Goal: Obtain resource: Obtain resource

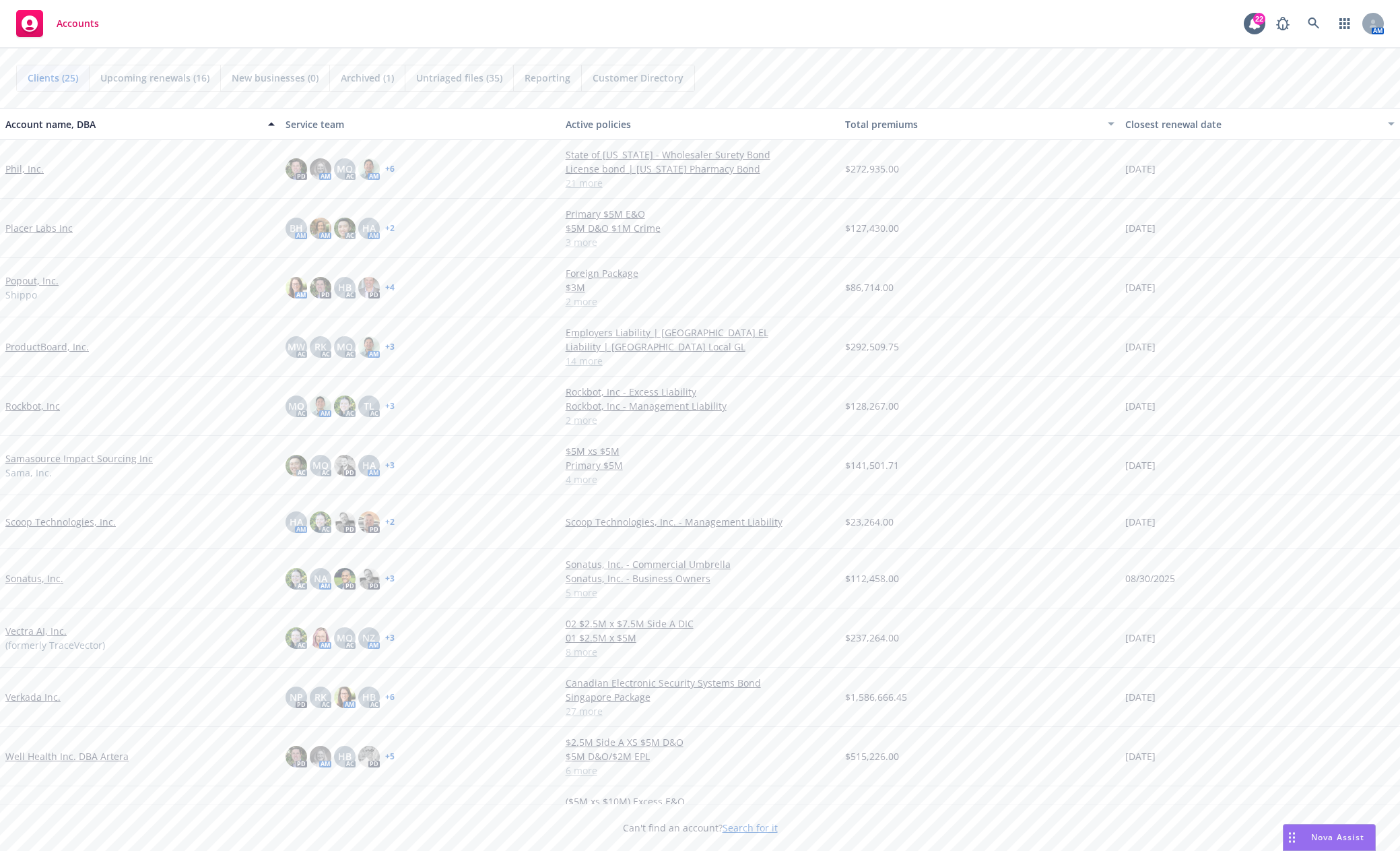
scroll to position [681, 0]
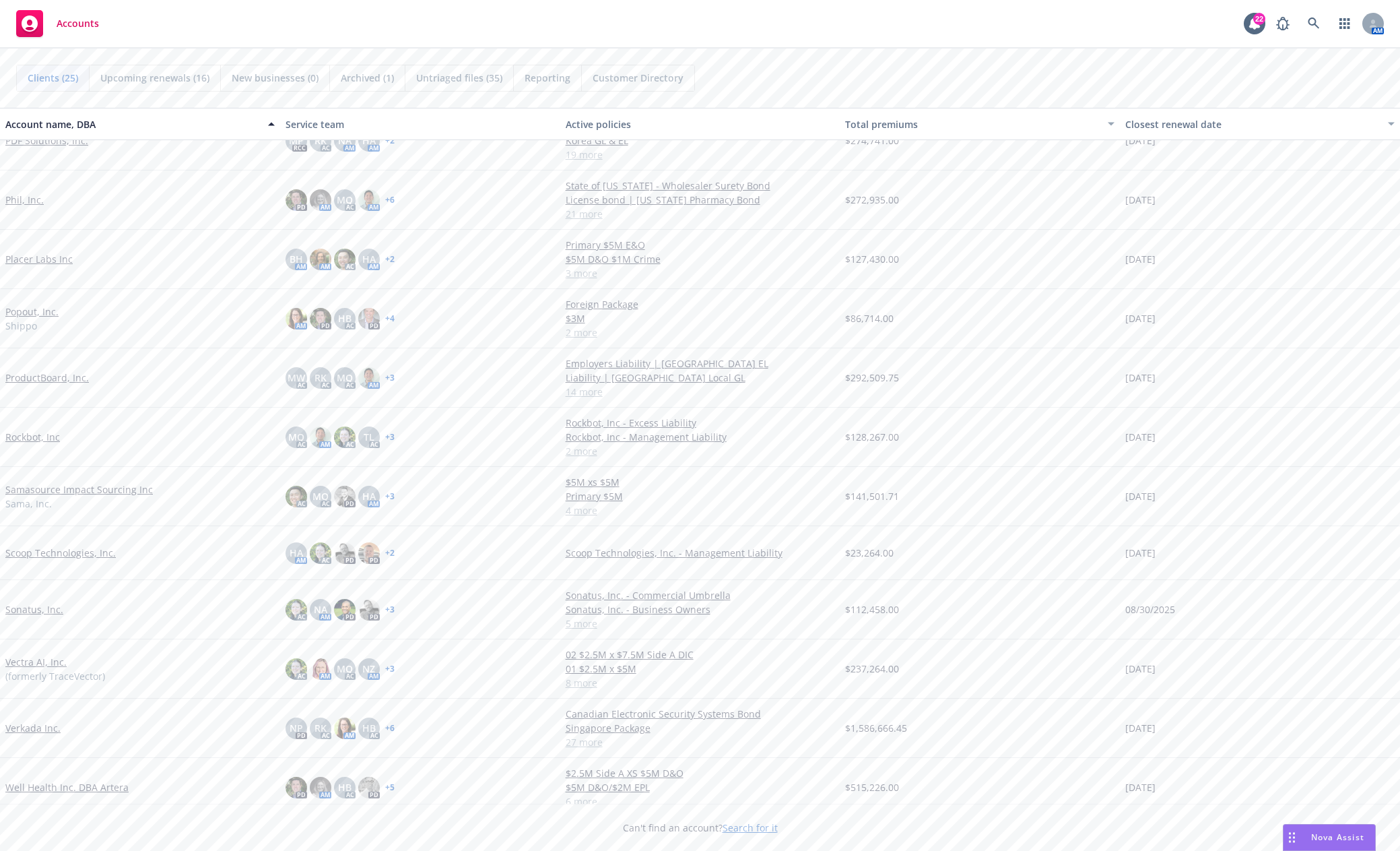
click at [45, 731] on link "Verkada Inc." at bounding box center [33, 728] width 55 height 14
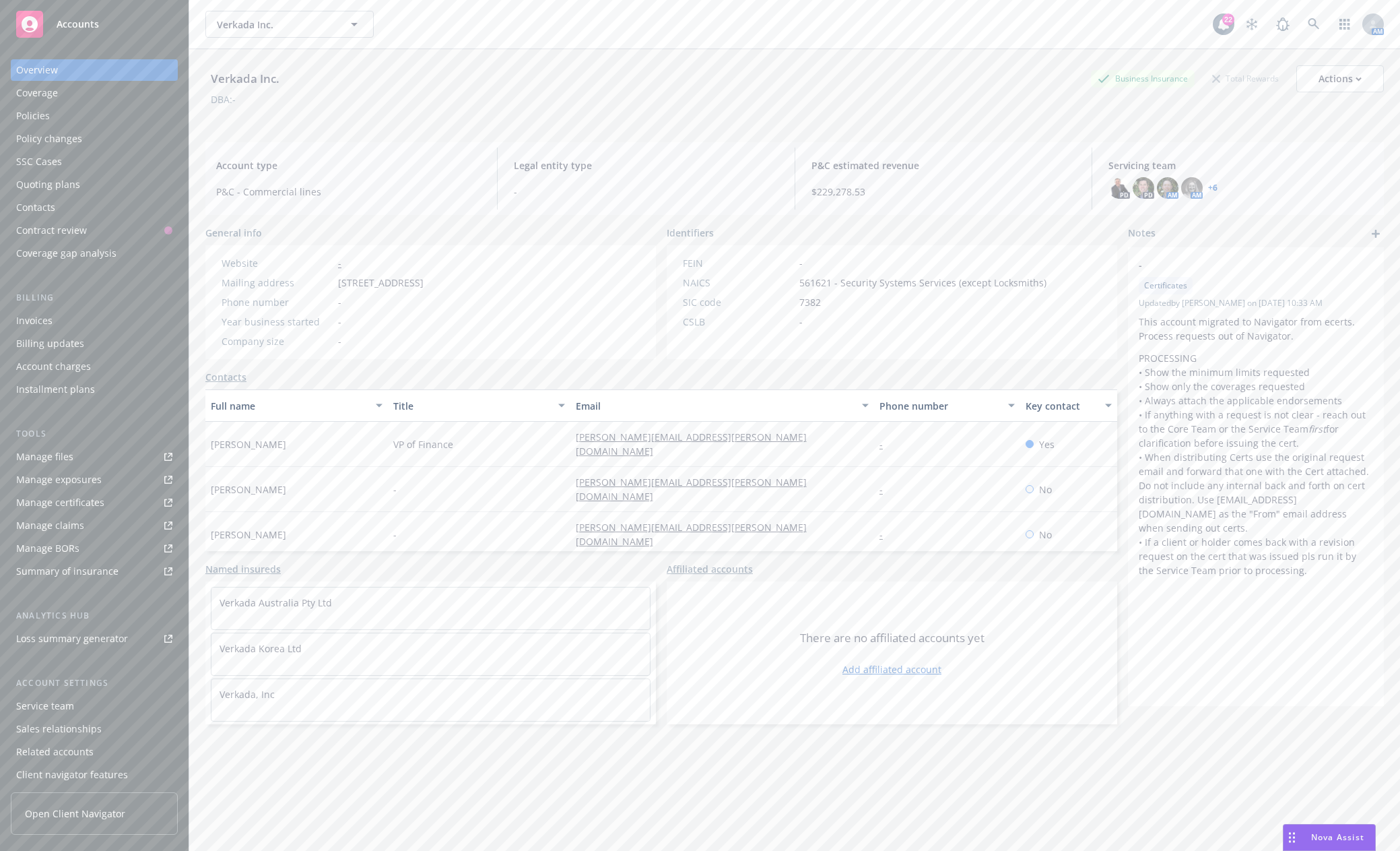
click at [70, 457] on div "Manage files" at bounding box center [45, 457] width 57 height 22
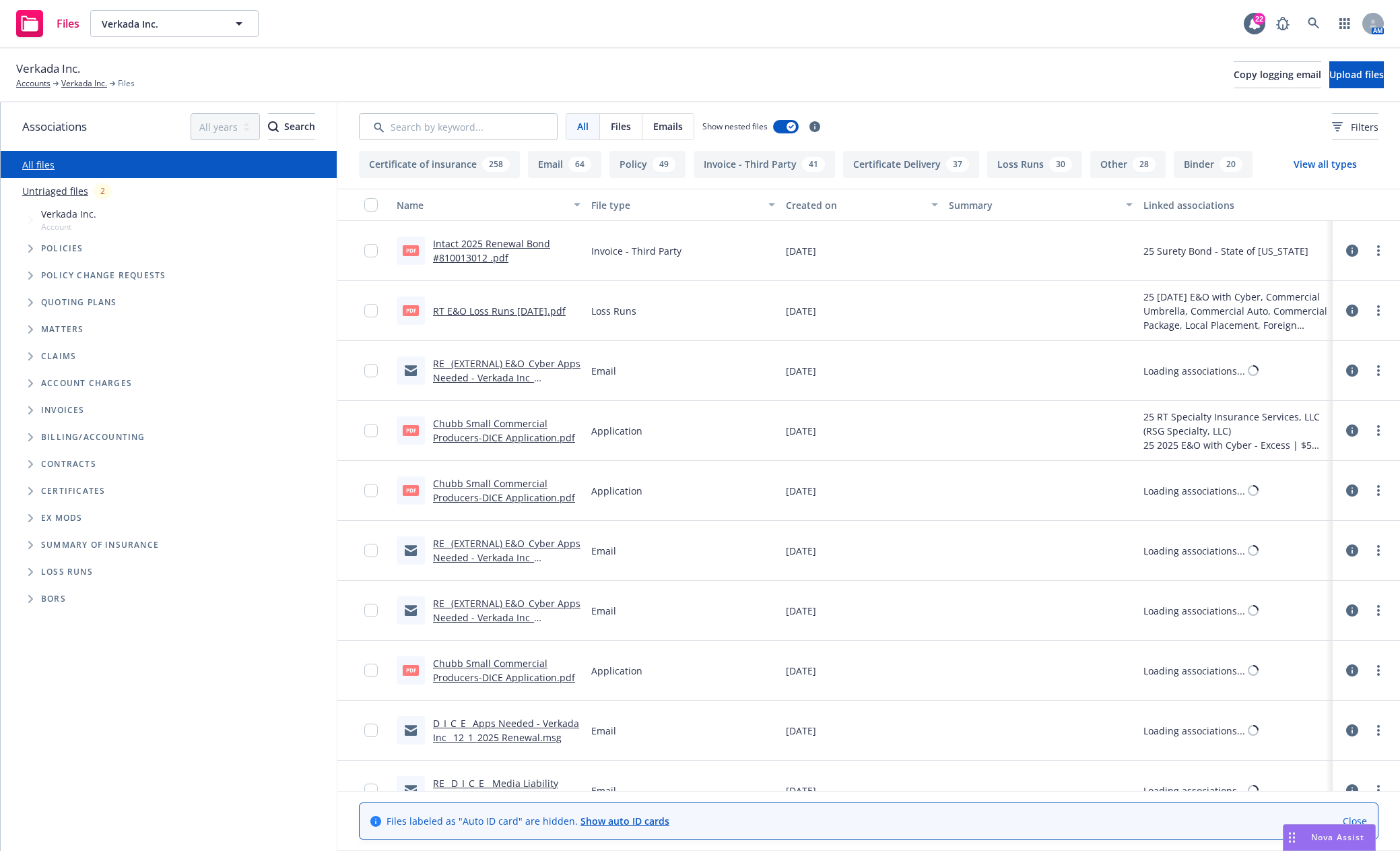
click at [31, 247] on icon "Tree Example" at bounding box center [30, 249] width 5 height 8
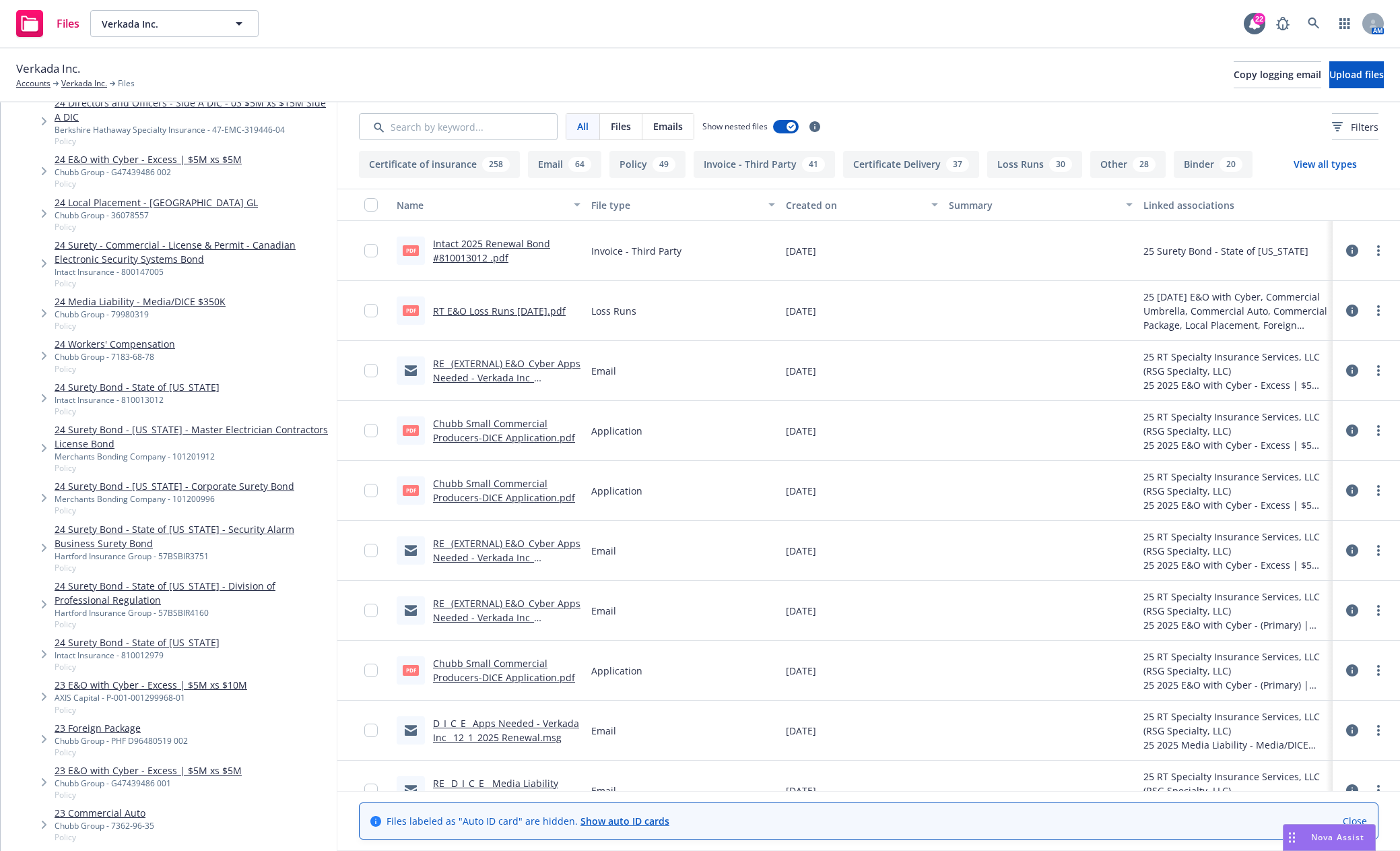
scroll to position [1145, 0]
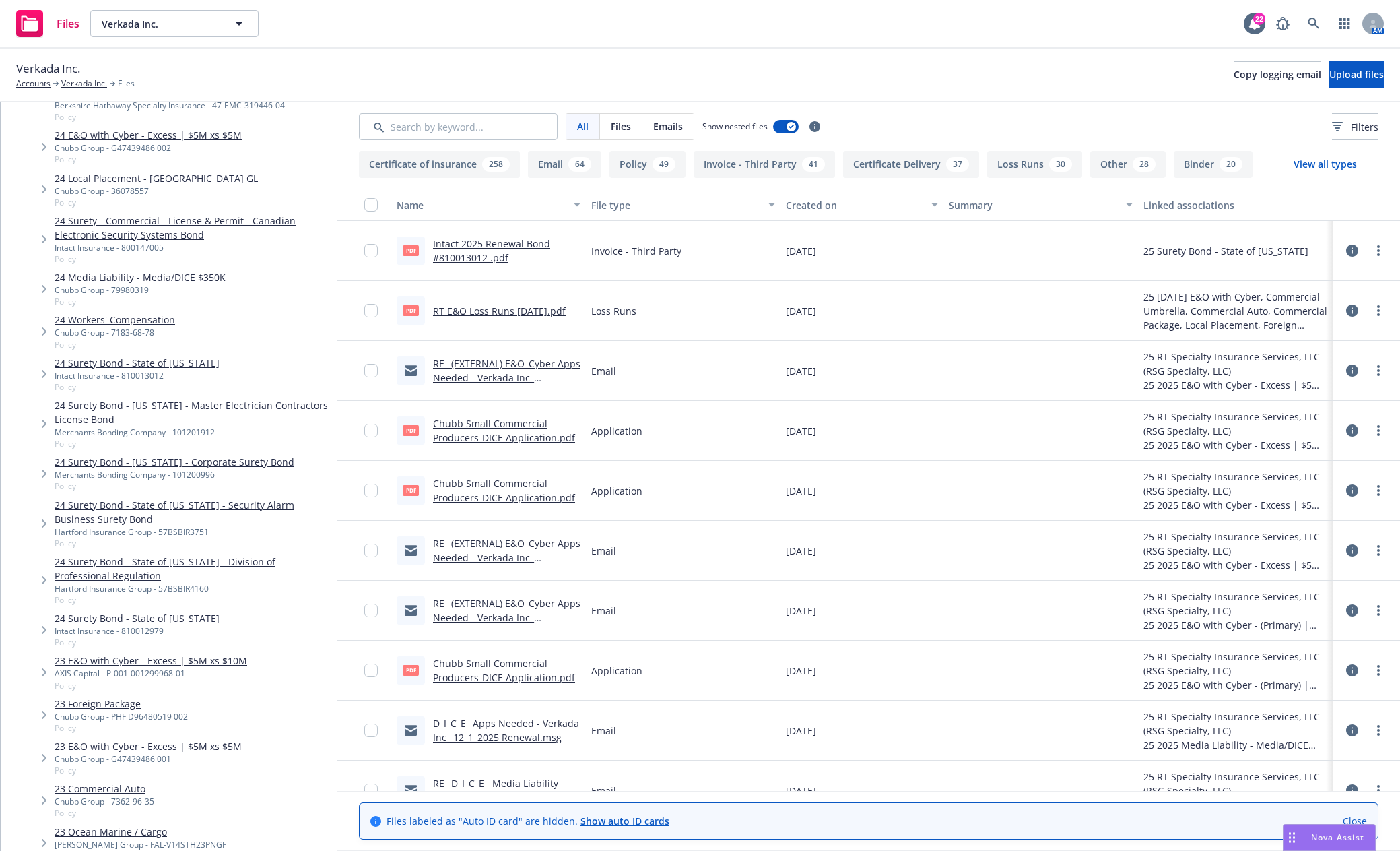
click at [203, 270] on link "24 Media Liability - Media/DICE $350K" at bounding box center [140, 277] width 171 height 14
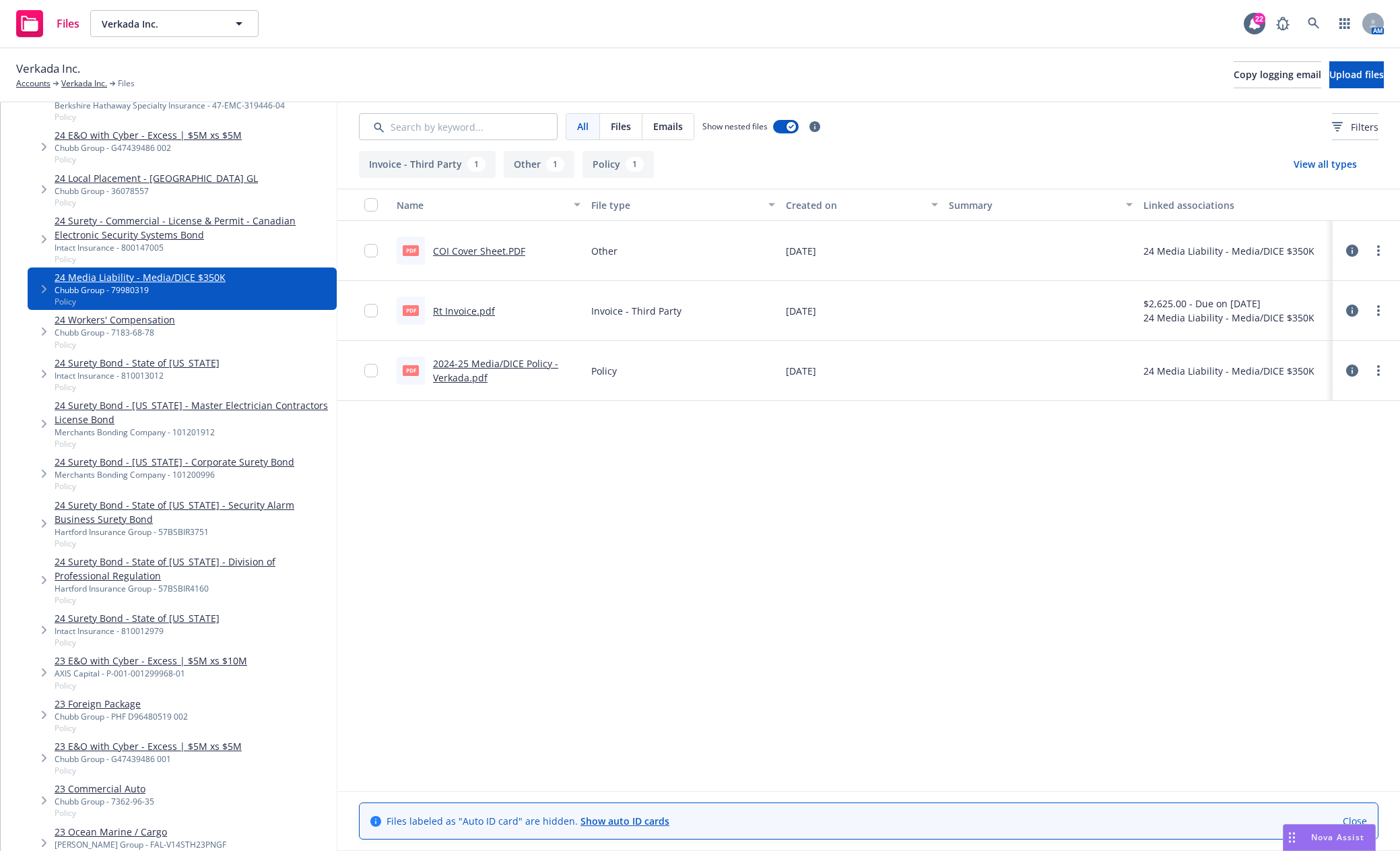
click at [468, 308] on link "Rt Invoice.pdf" at bounding box center [464, 311] width 62 height 13
click at [502, 252] on link "COI Cover Sheet.PDF" at bounding box center [479, 251] width 92 height 13
click at [519, 365] on link "2024-25 Media/DICE Policy - Verkada.pdf" at bounding box center [496, 371] width 126 height 27
